Goal: Navigation & Orientation: Find specific page/section

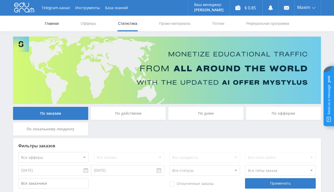
click at [55, 22] on link "Главная" at bounding box center [51, 24] width 15 height 16
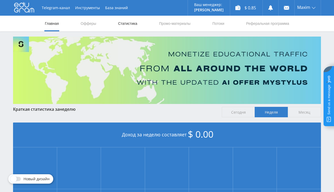
click at [128, 28] on link "Статистика" at bounding box center [128, 24] width 20 height 16
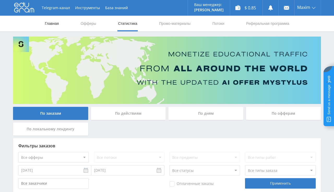
click at [45, 24] on link "Главная" at bounding box center [51, 24] width 15 height 16
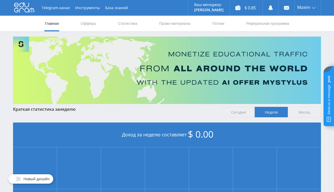
scroll to position [110, 0]
click at [87, 24] on link "Офферы" at bounding box center [88, 24] width 17 height 16
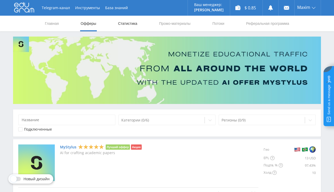
click at [128, 26] on link "Статистика" at bounding box center [128, 24] width 20 height 16
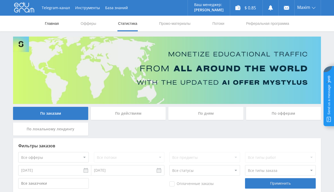
click at [54, 23] on link "Главная" at bounding box center [51, 24] width 15 height 16
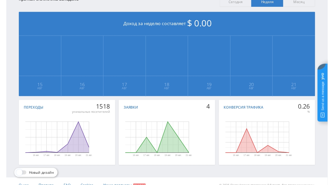
scroll to position [118, 0]
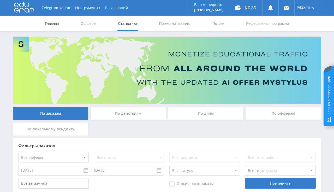
click at [58, 22] on link "Главная" at bounding box center [51, 24] width 15 height 16
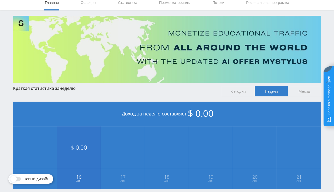
scroll to position [118, 0]
